Goal: Transaction & Acquisition: Purchase product/service

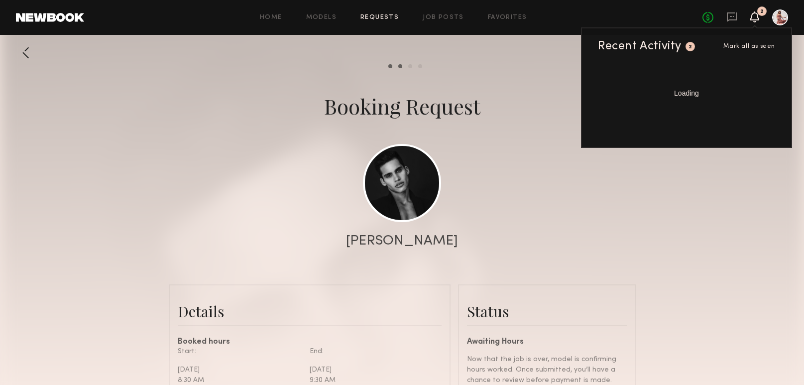
scroll to position [1111, 0]
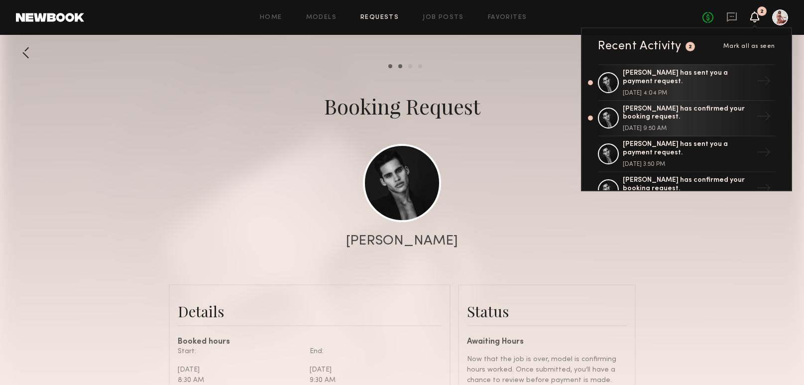
click at [717, 71] on div "[PERSON_NAME] has sent you a payment request." at bounding box center [686, 77] width 129 height 17
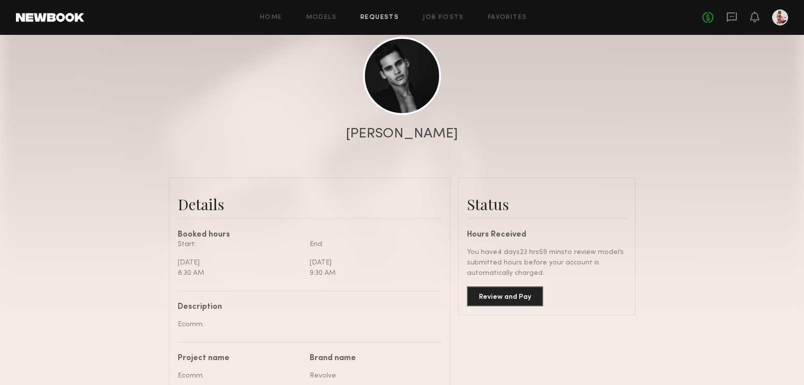
scroll to position [170, 0]
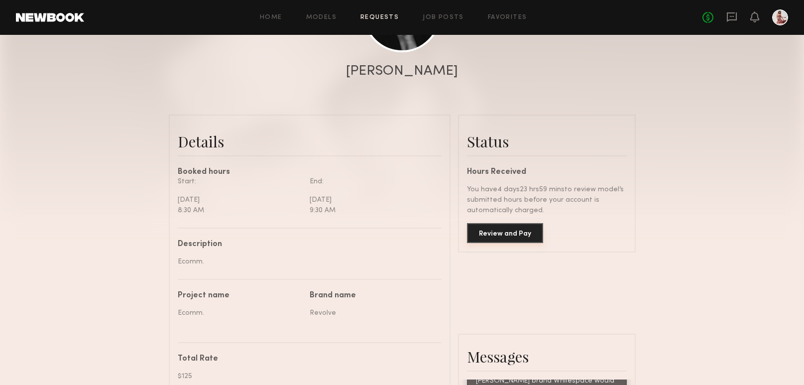
click at [502, 237] on button "Review and Pay" at bounding box center [505, 233] width 76 height 20
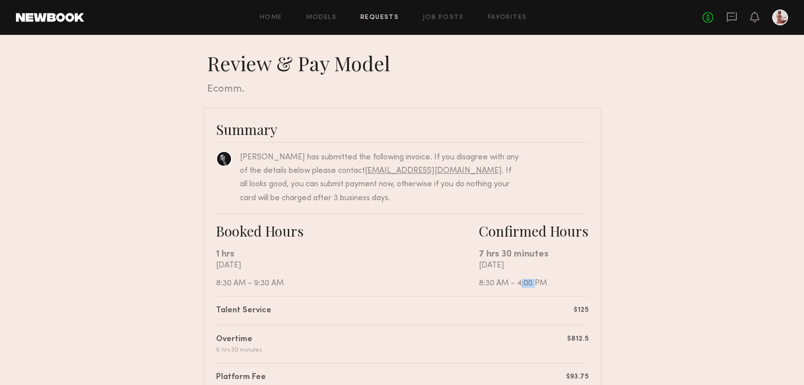
drag, startPoint x: 516, startPoint y: 282, endPoint x: 532, endPoint y: 282, distance: 15.9
click at [532, 282] on div "[DATE] 8:30 AM - 4:00 PM" at bounding box center [533, 274] width 109 height 27
copy div "4:00"
click at [607, 273] on nb-booking-payment "Review & Pay Model Review & Pay Model Ecomm. Summary [PERSON_NAME] has submitte…" at bounding box center [402, 354] width 804 height 607
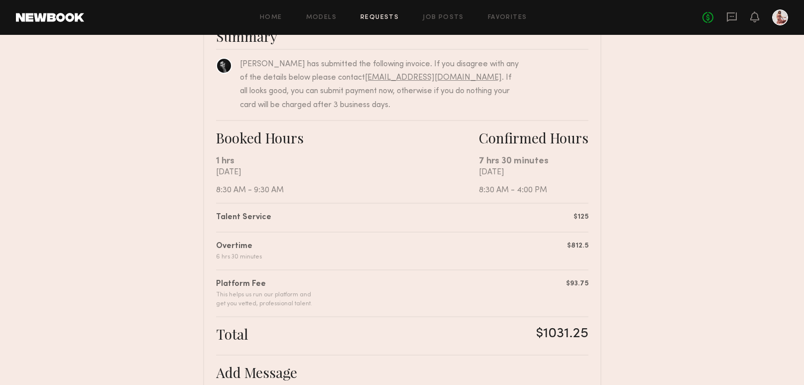
scroll to position [94, 0]
drag, startPoint x: 539, startPoint y: 332, endPoint x: 584, endPoint y: 331, distance: 44.3
click at [585, 332] on div "$1031.25" at bounding box center [562, 332] width 52 height 17
copy div "$1031.25"
click at [389, 320] on div "Total $1031.25" at bounding box center [402, 330] width 372 height 30
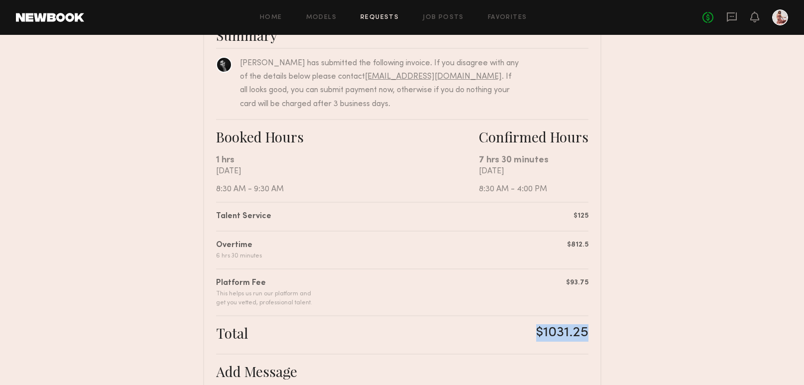
drag, startPoint x: 534, startPoint y: 331, endPoint x: 583, endPoint y: 329, distance: 48.8
click at [584, 330] on div "Total $1031.25" at bounding box center [402, 334] width 372 height 21
copy div "$1031.25"
click at [603, 323] on nb-booking-payment "Review & Pay Model Review & Pay Model Ecomm. Summary [PERSON_NAME] has submitte…" at bounding box center [402, 260] width 804 height 607
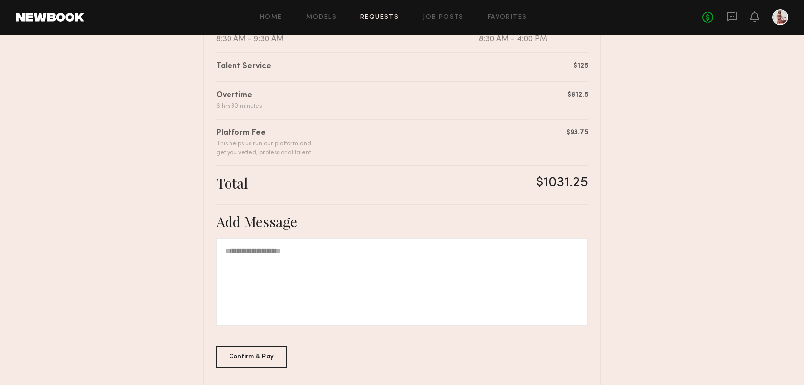
scroll to position [289, 0]
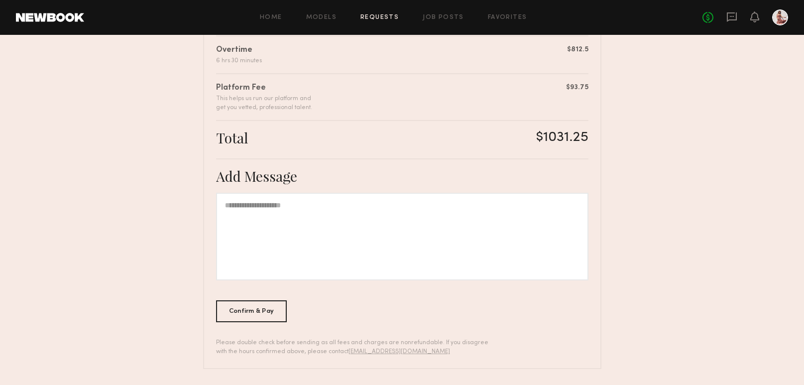
click at [268, 302] on div "Confirm & Pay" at bounding box center [251, 311] width 71 height 22
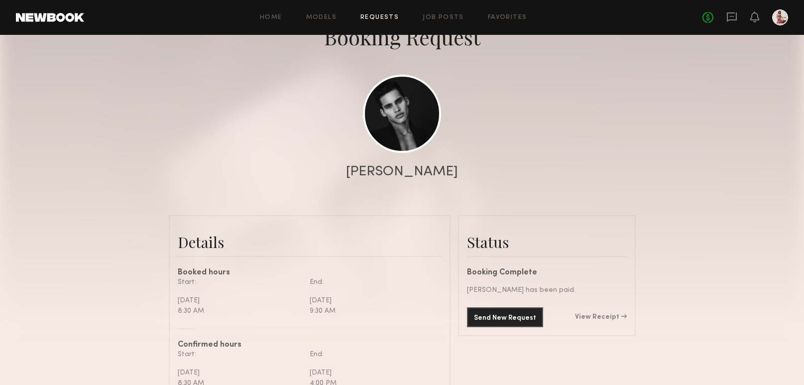
scroll to position [88, 0]
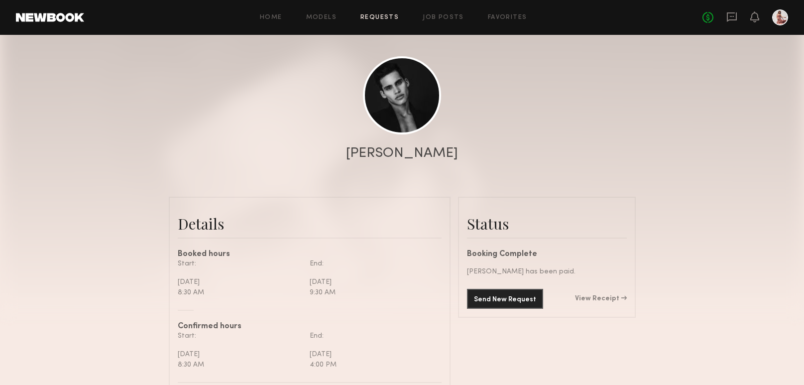
click at [587, 299] on link "View Receipt" at bounding box center [601, 298] width 52 height 7
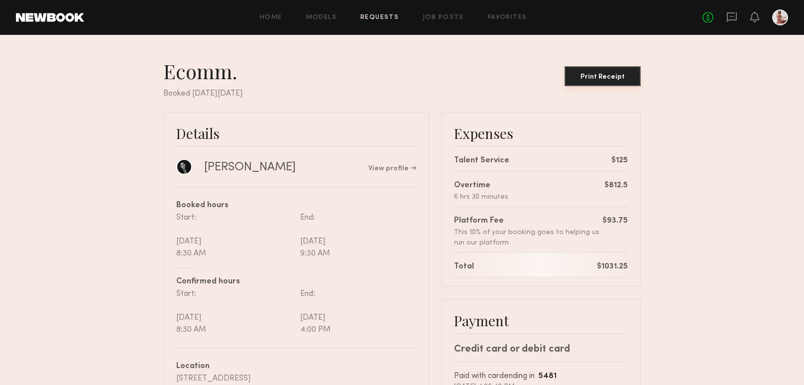
click at [604, 69] on button "Print Receipt" at bounding box center [602, 76] width 76 height 20
